Goal: Task Accomplishment & Management: Manage account settings

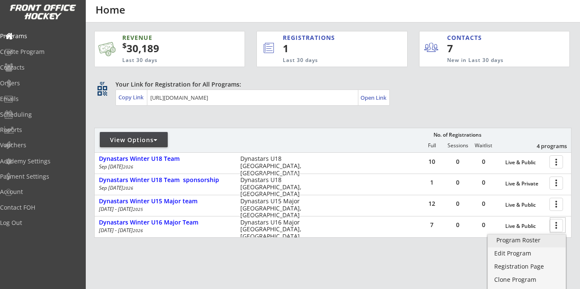
click at [519, 242] on div "Program Roster" at bounding box center [526, 240] width 61 height 6
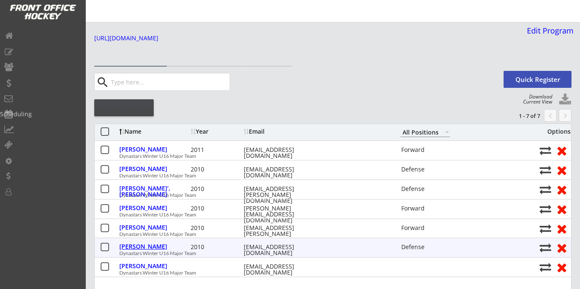
select select ""All Positions""
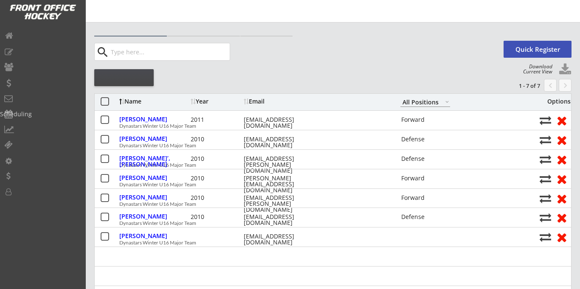
select select ""All Positions""
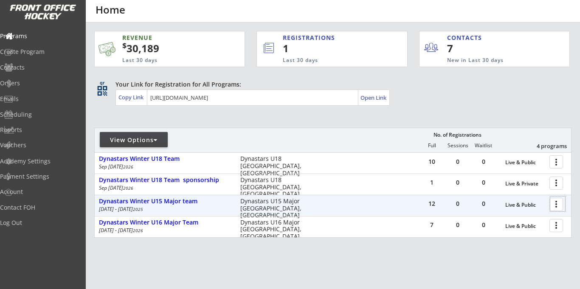
click at [555, 204] on div at bounding box center [557, 204] width 15 height 15
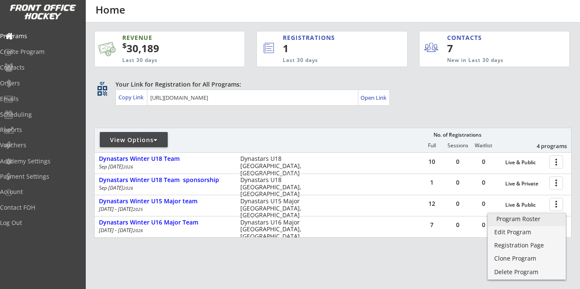
click at [510, 221] on div "Program Roster" at bounding box center [526, 219] width 61 height 6
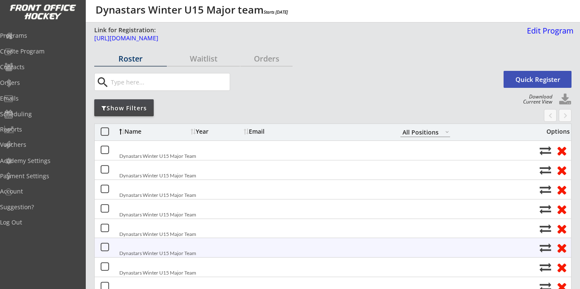
select select ""All Positions""
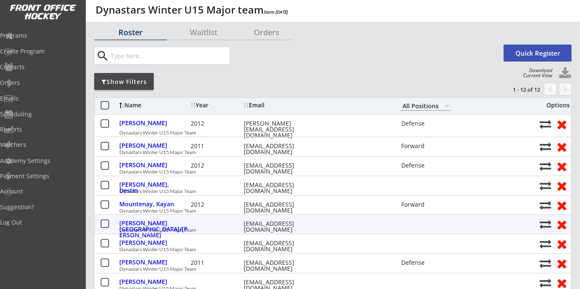
scroll to position [27, 0]
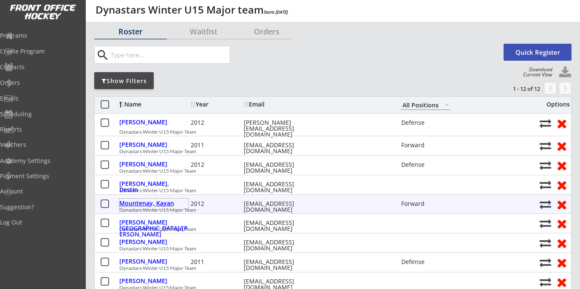
click at [156, 203] on div "Mountenay, Kayan" at bounding box center [153, 203] width 69 height 6
select select ""Forward""
select select ""Adult M""
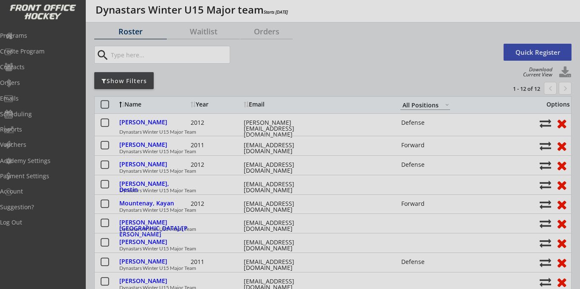
type input "Adult S"
type input "Adult 28 inch"
type input "13"
select select ""Adult S""
select select ""Adult 28 inch""
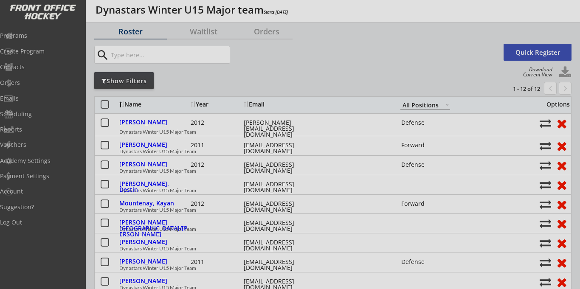
select select ""13""
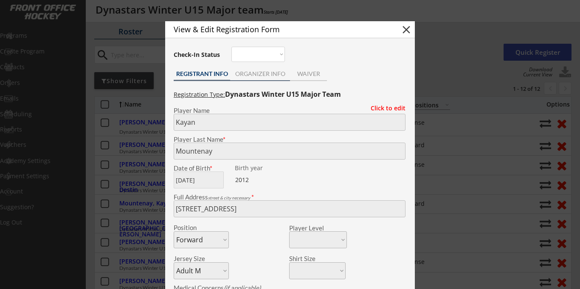
click at [256, 76] on div "ORGANIZER INFO" at bounding box center [260, 74] width 60 height 6
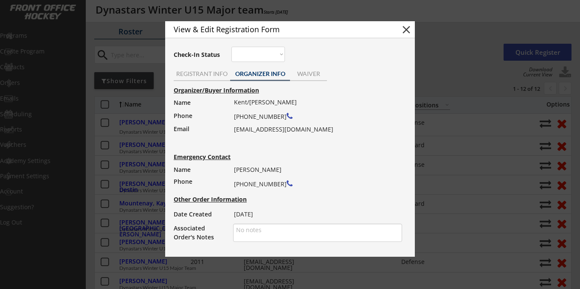
click at [407, 32] on button "close" at bounding box center [406, 29] width 13 height 13
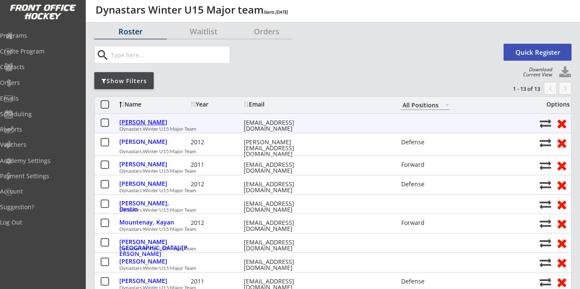
click at [135, 125] on div "Bereski, Todd" at bounding box center [153, 122] width 69 height 6
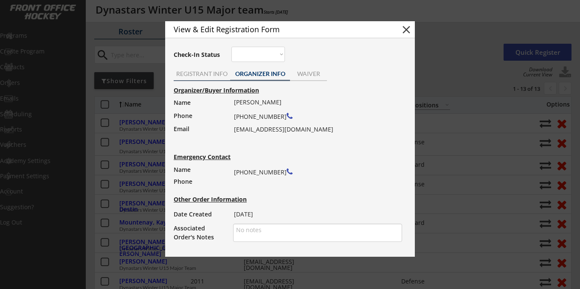
click at [204, 76] on div "REGISTRANT INFO" at bounding box center [202, 74] width 56 height 6
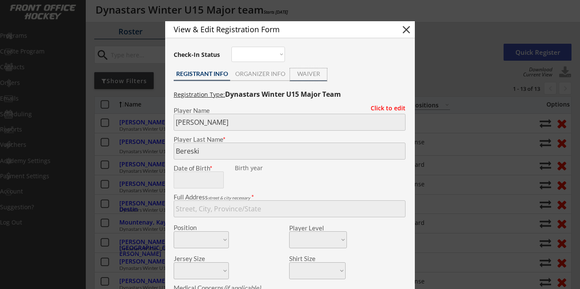
click at [309, 75] on div "WAIVER" at bounding box center [308, 74] width 37 height 6
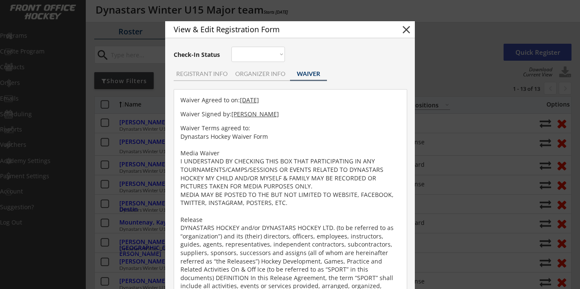
click at [404, 28] on button "close" at bounding box center [406, 29] width 13 height 13
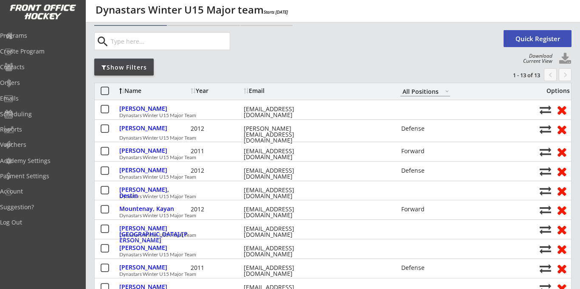
scroll to position [0, 0]
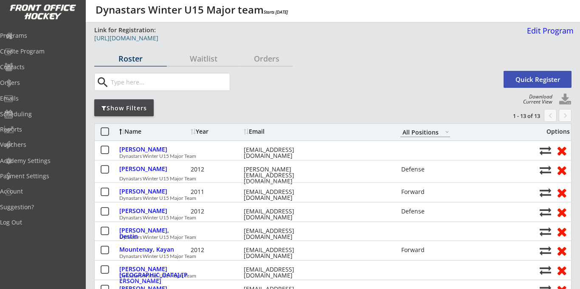
click at [183, 39] on div "https://frontofficehockey.com/program/1748402876344x579200657374314500" at bounding box center [307, 38] width 427 height 6
click at [29, 36] on div "Programs" at bounding box center [40, 36] width 76 height 6
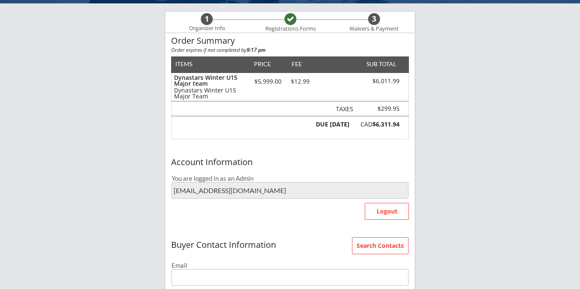
scroll to position [62, 0]
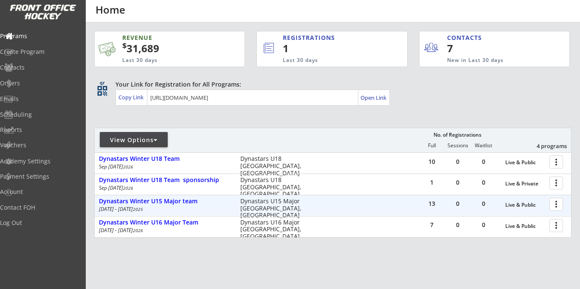
click at [555, 205] on div at bounding box center [557, 204] width 15 height 15
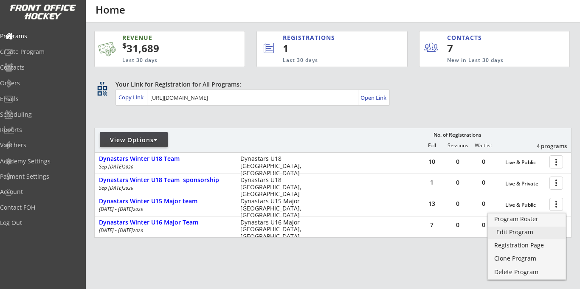
click at [513, 231] on div "Edit Program" at bounding box center [526, 232] width 61 height 6
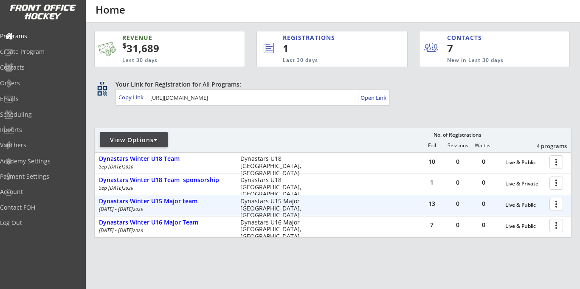
click at [555, 205] on div at bounding box center [557, 204] width 15 height 15
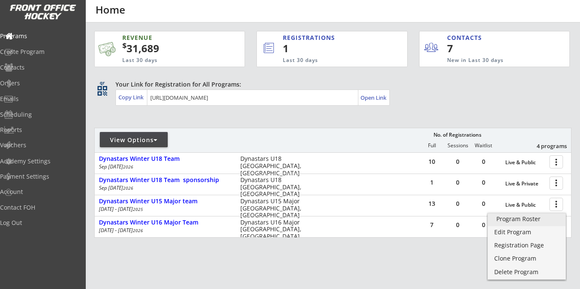
click at [505, 221] on div "Program Roster" at bounding box center [526, 219] width 61 height 6
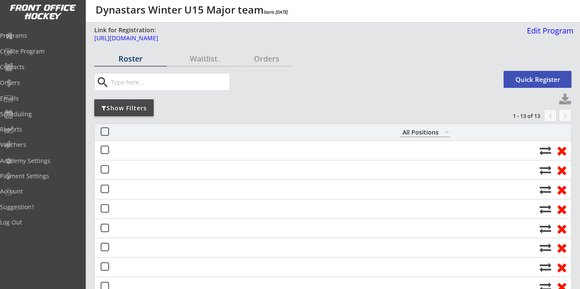
select select ""All Positions""
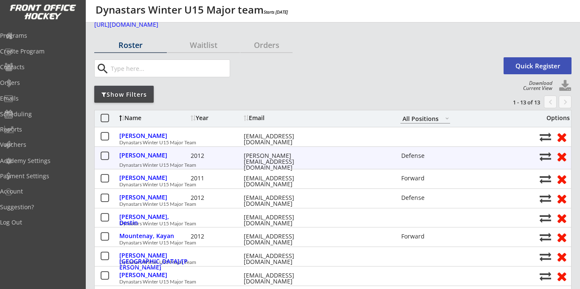
scroll to position [20, 0]
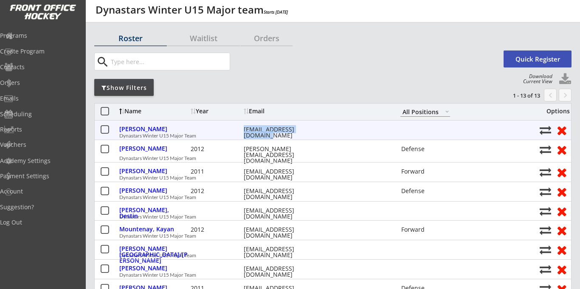
drag, startPoint x: 245, startPoint y: 129, endPoint x: 315, endPoint y: 128, distance: 70.0
click at [315, 128] on div "bereskifamily@gmail.com" at bounding box center [282, 132] width 76 height 12
copy div "bereskifamily@gmail.com"
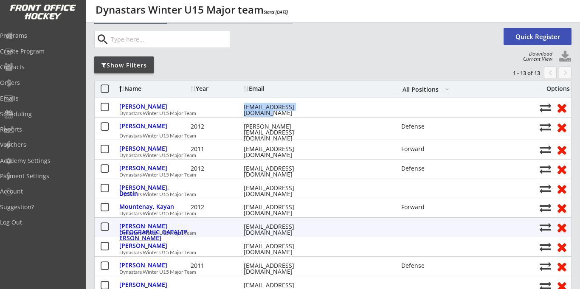
scroll to position [46, 0]
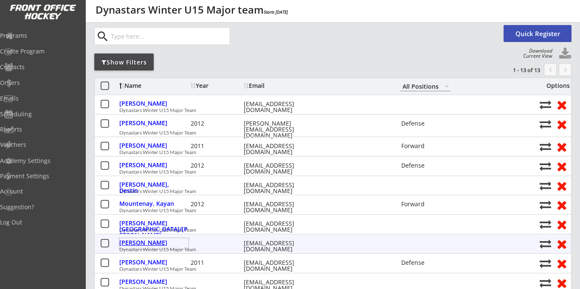
click at [146, 244] on div "Myers, Marni" at bounding box center [153, 243] width 69 height 6
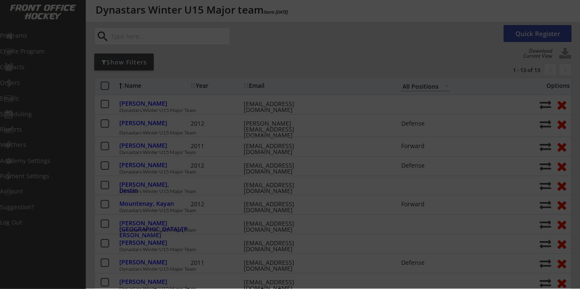
select select ""PLACEHOLDER_1427118222253""
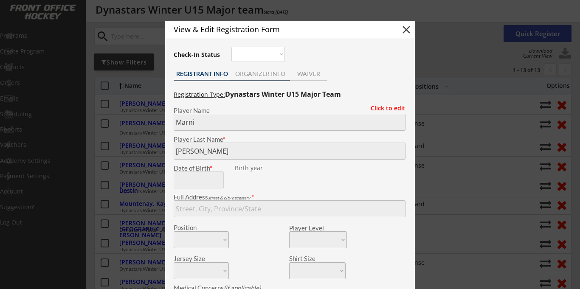
click at [257, 75] on div "ORGANIZER INFO" at bounding box center [260, 74] width 60 height 6
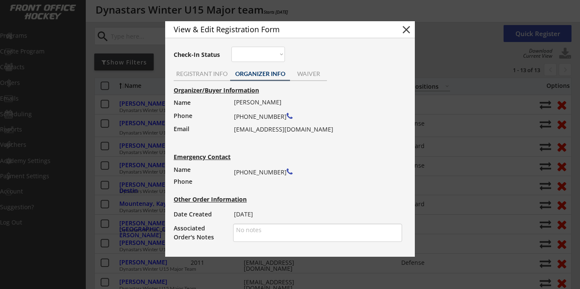
click at [410, 30] on button "close" at bounding box center [406, 29] width 13 height 13
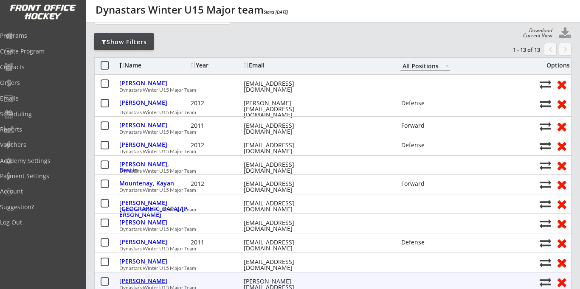
scroll to position [66, 0]
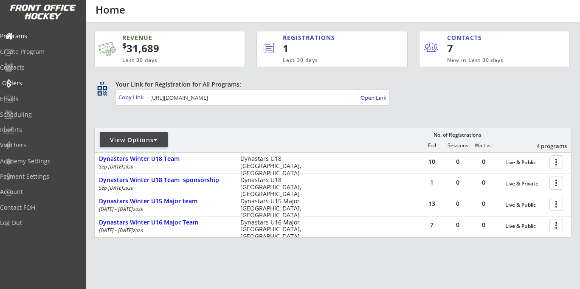
click at [33, 80] on div "Orders" at bounding box center [40, 83] width 76 height 6
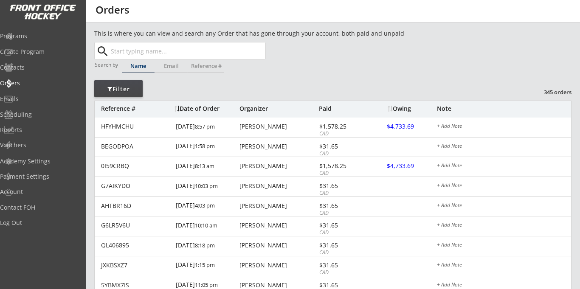
click at [178, 53] on input "text" at bounding box center [187, 50] width 156 height 17
type input "le"
type input "[PERSON_NAME]"
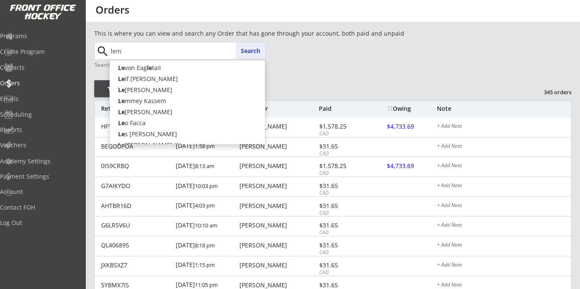
type input "[PERSON_NAME]"
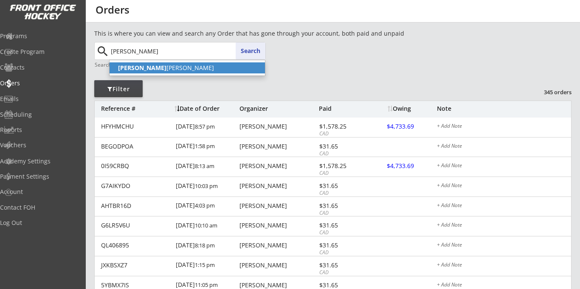
click at [166, 67] on p "[PERSON_NAME] [PERSON_NAME]" at bounding box center [187, 67] width 155 height 11
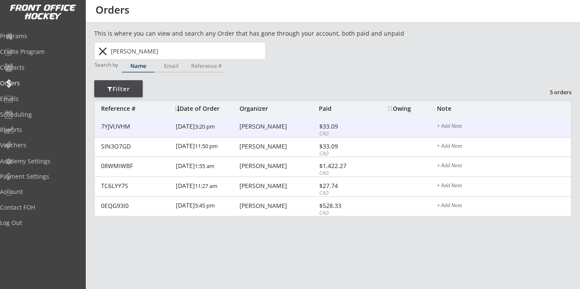
type input "[PERSON_NAME]"
click at [257, 126] on div "[PERSON_NAME]" at bounding box center [277, 127] width 77 height 6
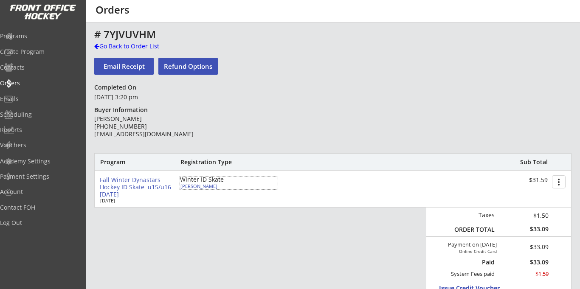
click at [194, 188] on div "[PERSON_NAME]" at bounding box center [227, 186] width 95 height 5
select select ""Forward""
select select ""HSL""
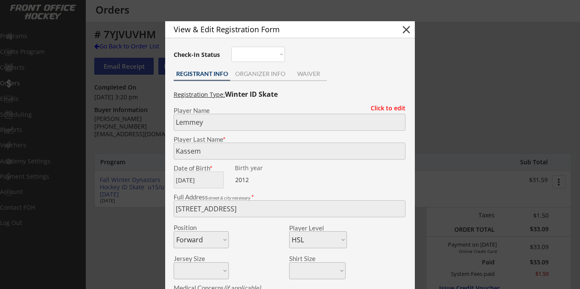
click at [404, 29] on button "close" at bounding box center [406, 29] width 13 height 13
select select ""PLACEHOLDER_1427118222253""
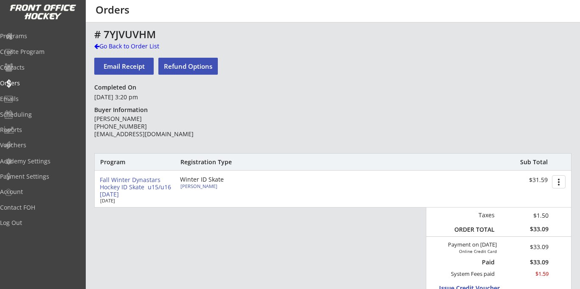
click at [306, 52] on div "# 7YJVUVHM Go Back to Order List Email Receipt Refund Options Completed On [DAT…" at bounding box center [332, 277] width 477 height 496
